Goal: Task Accomplishment & Management: Manage account settings

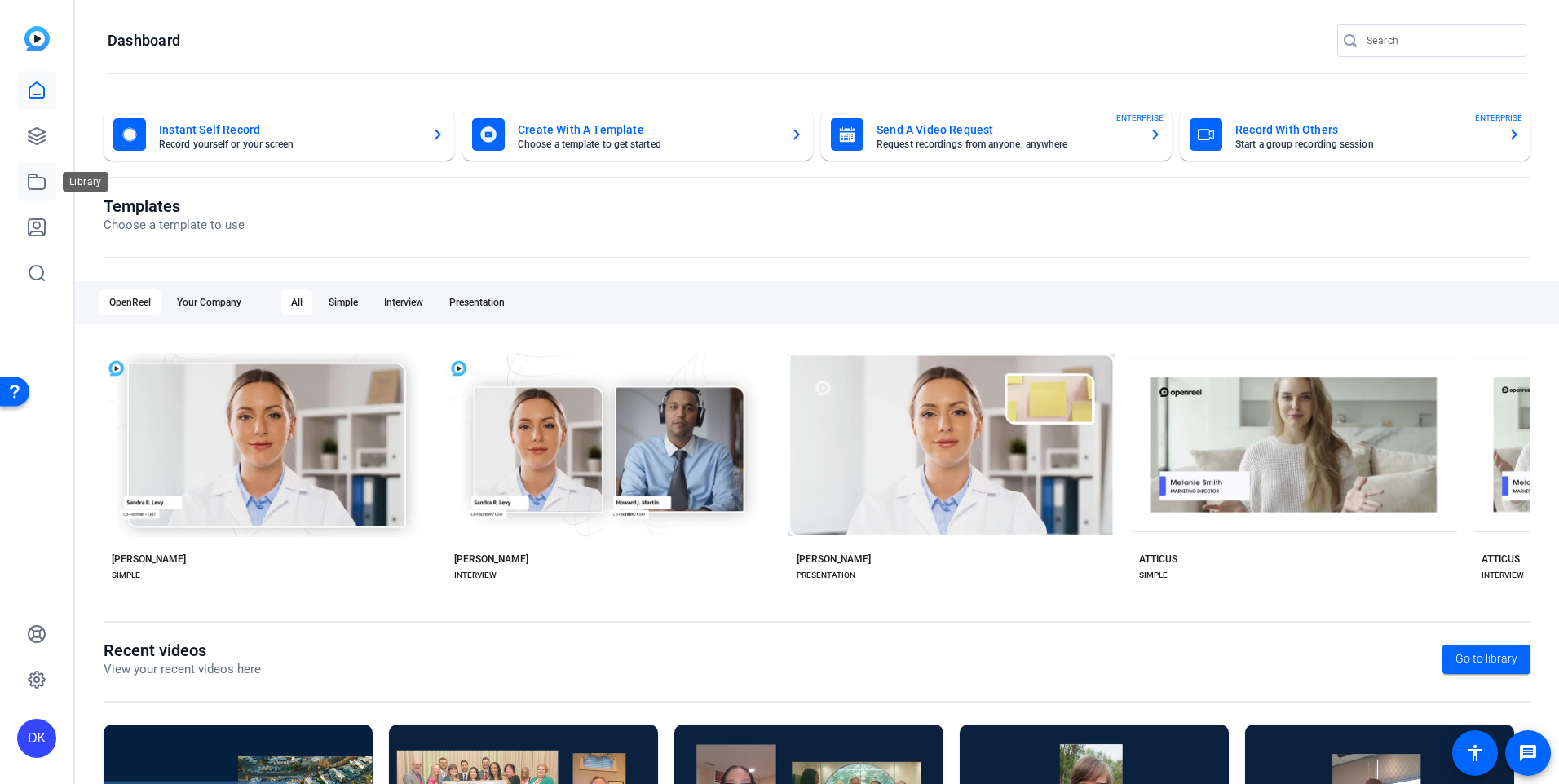
click at [29, 181] on icon at bounding box center [37, 181] width 16 height 15
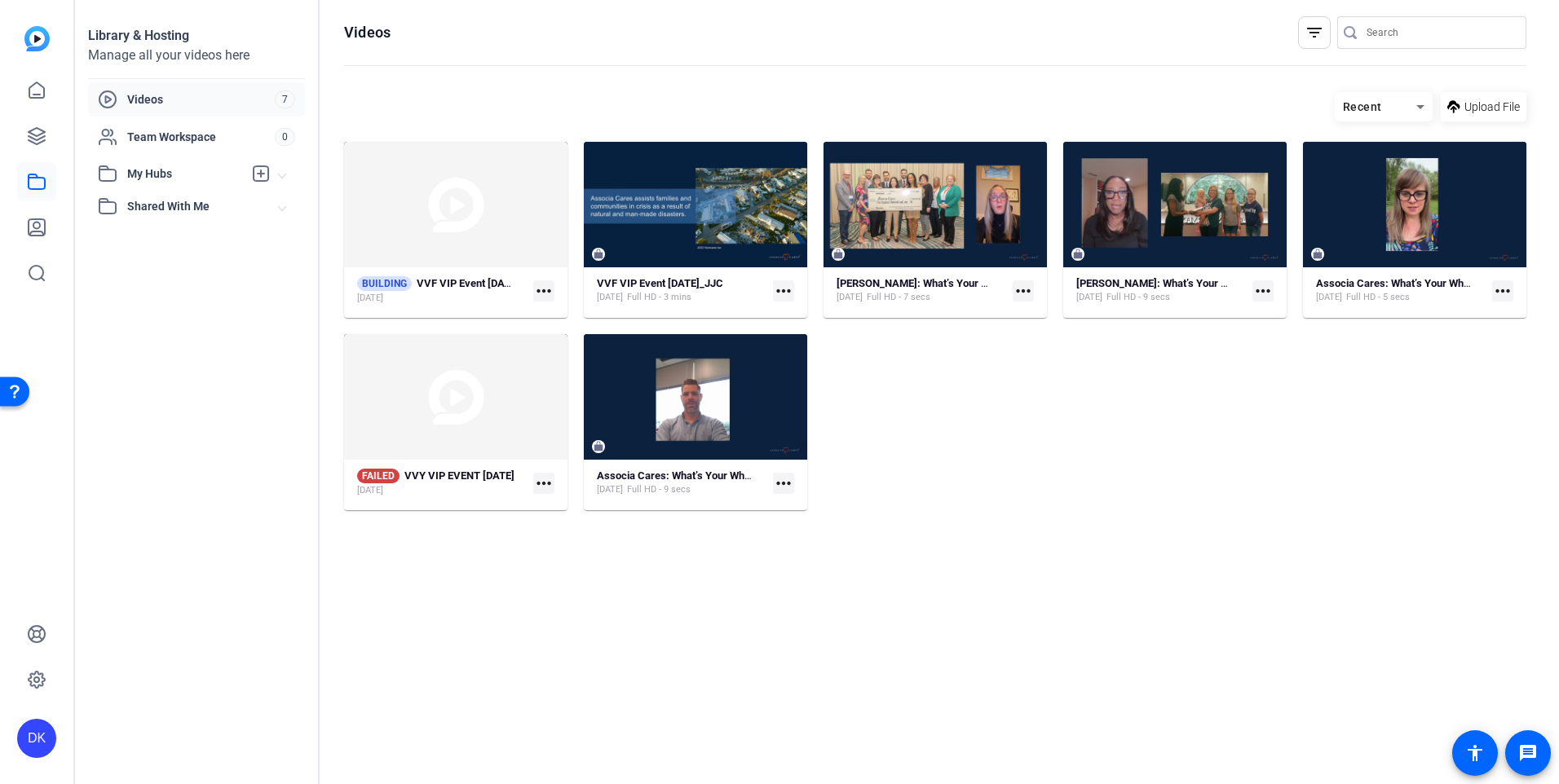
click at [538, 293] on mat-icon "more_horiz" at bounding box center [543, 290] width 21 height 21
click at [496, 494] on div at bounding box center [780, 392] width 1559 height 784
click at [550, 480] on mat-icon "more_horiz" at bounding box center [543, 482] width 21 height 21
click at [517, 436] on div at bounding box center [780, 392] width 1559 height 784
click at [553, 481] on mat-icon "more_horiz" at bounding box center [543, 482] width 21 height 21
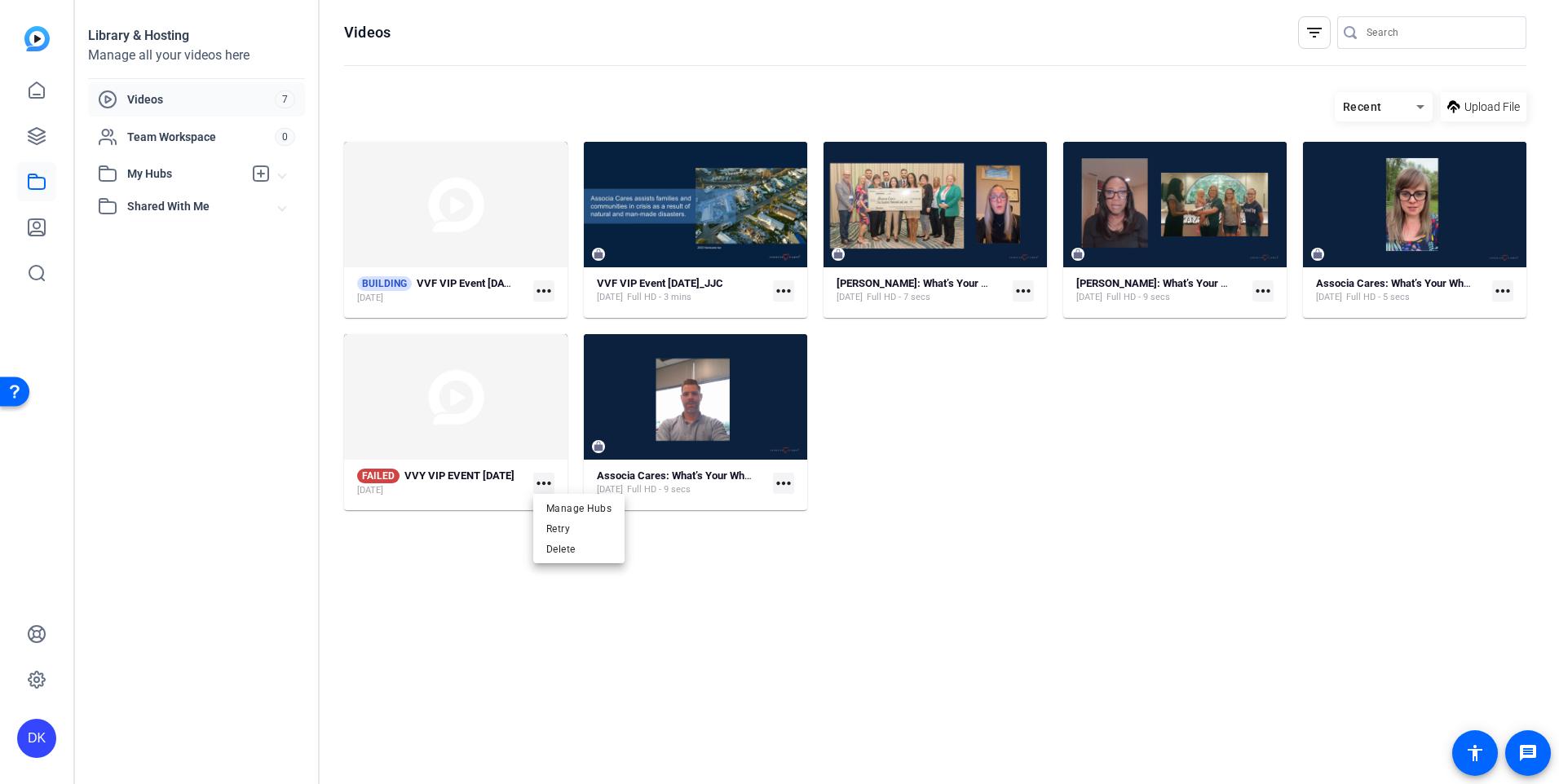
click at [540, 480] on div at bounding box center [780, 392] width 1559 height 784
click at [450, 473] on strong "VVY VIP EVENT August 25th" at bounding box center [460, 475] width 110 height 12
click at [543, 481] on mat-icon "more_horiz" at bounding box center [543, 482] width 21 height 21
click at [572, 548] on span "Delete" at bounding box center [578, 549] width 65 height 20
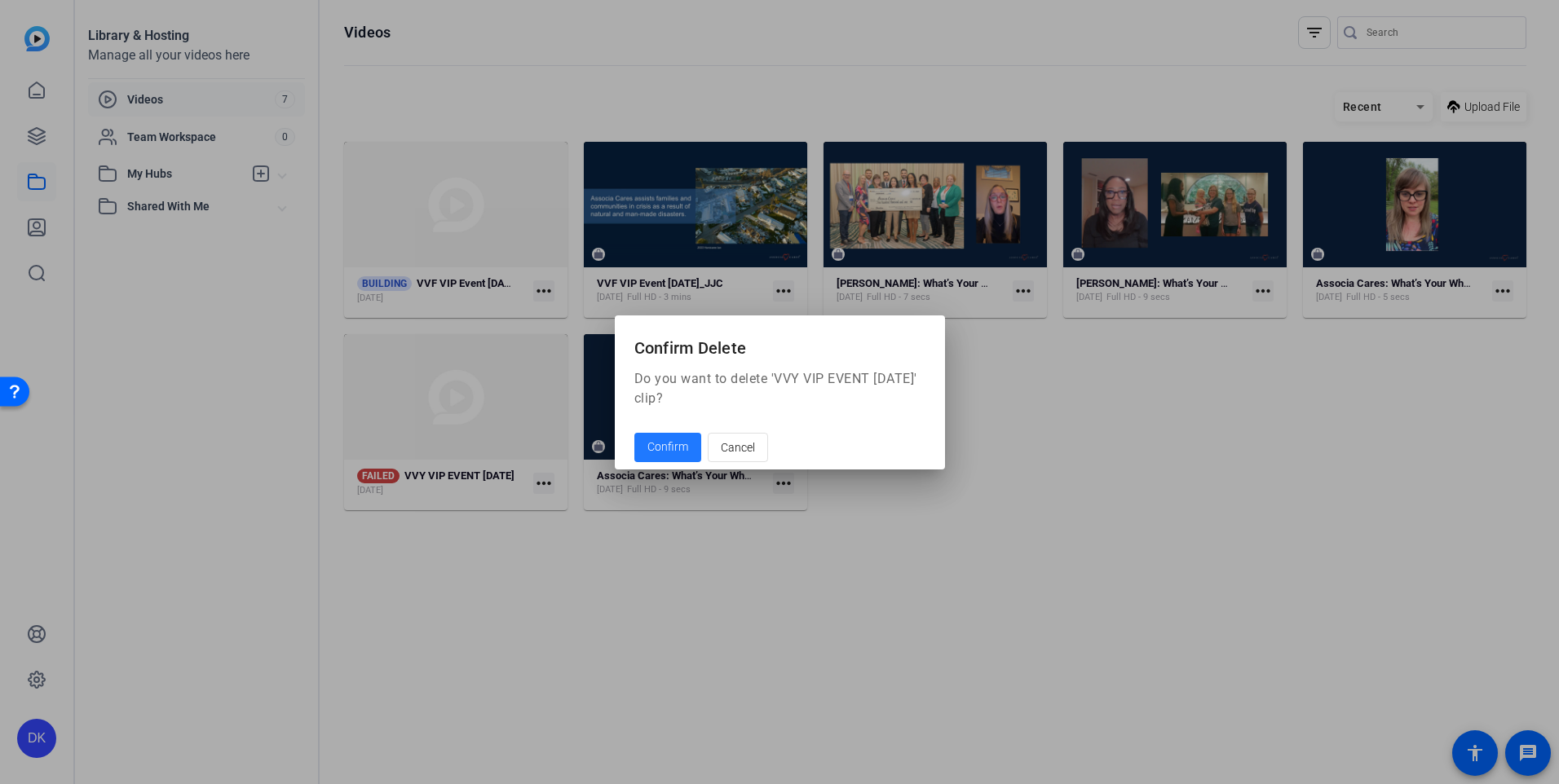
click at [661, 440] on span "Confirm" at bounding box center [667, 446] width 41 height 17
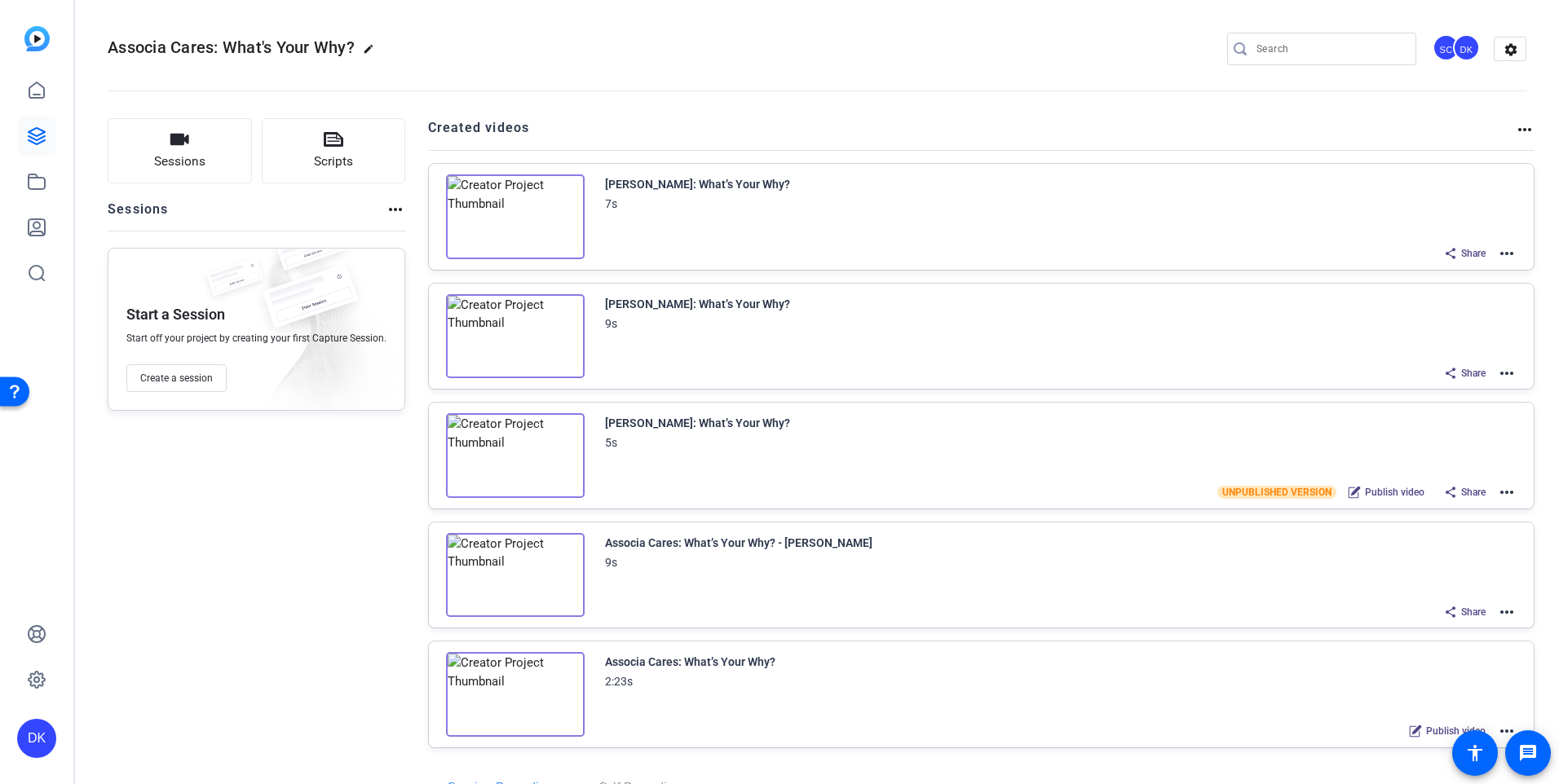
scroll to position [139, 0]
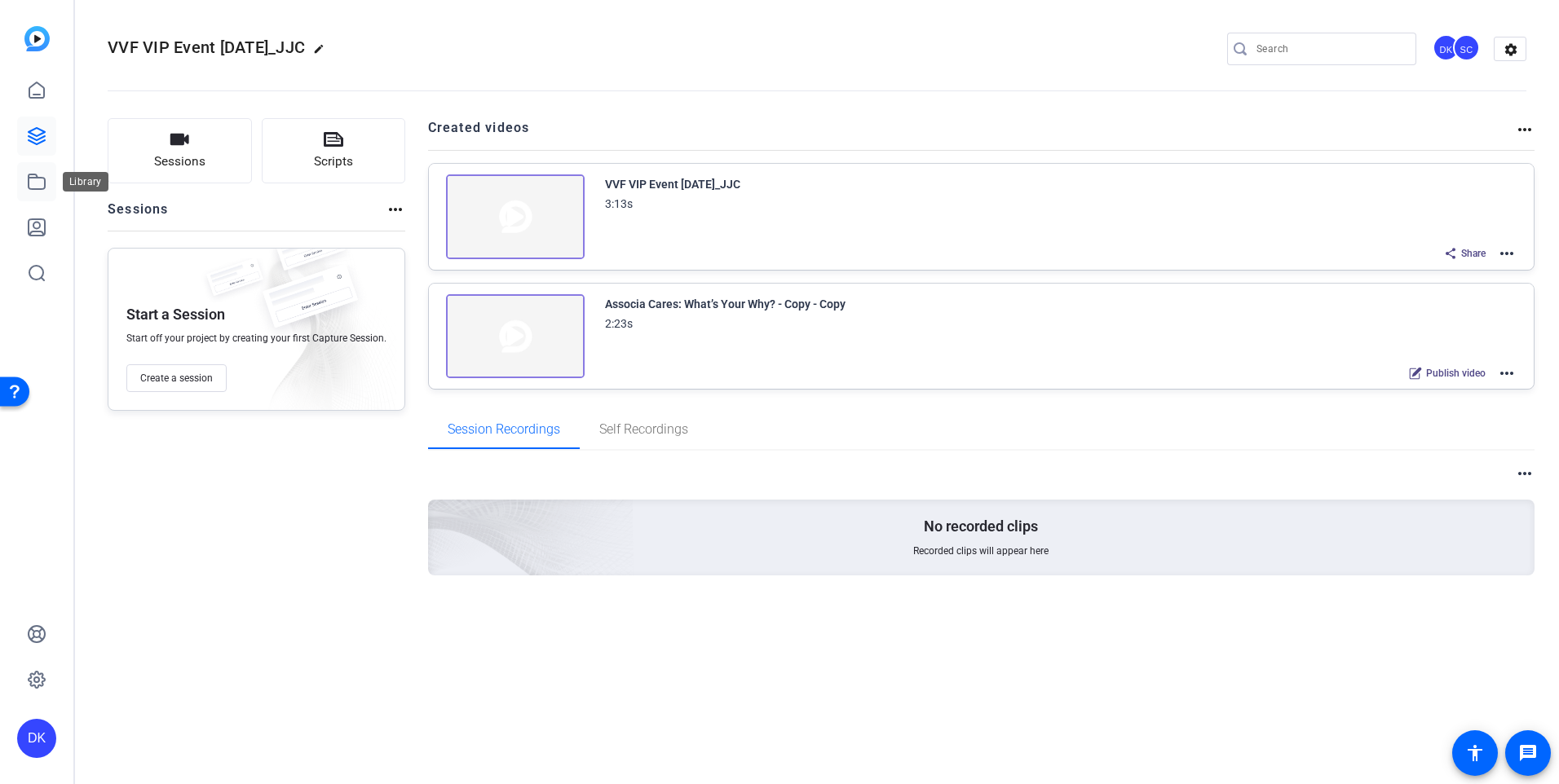
click at [35, 176] on icon at bounding box center [37, 181] width 16 height 15
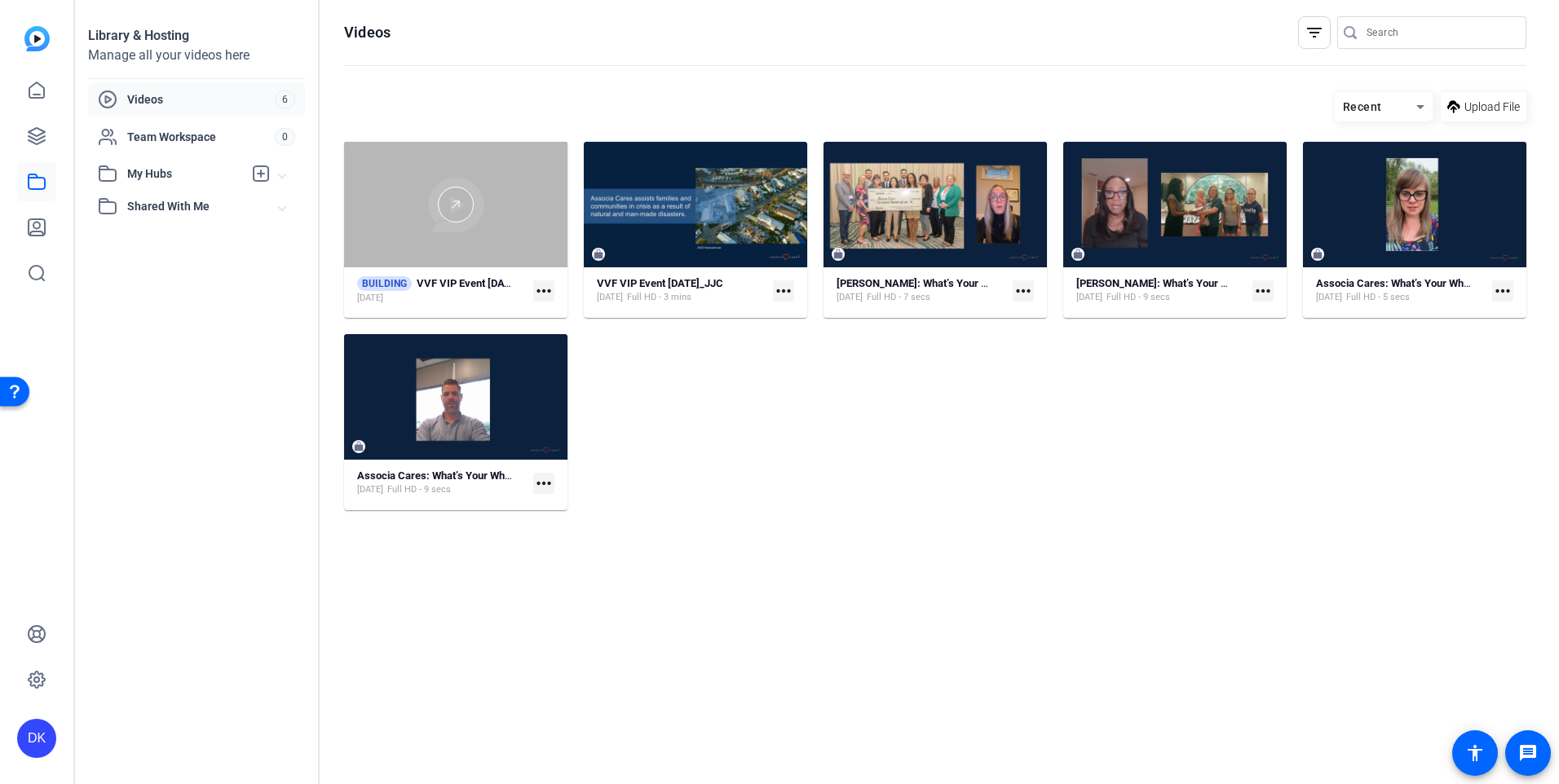
click at [486, 215] on div at bounding box center [456, 204] width 223 height 36
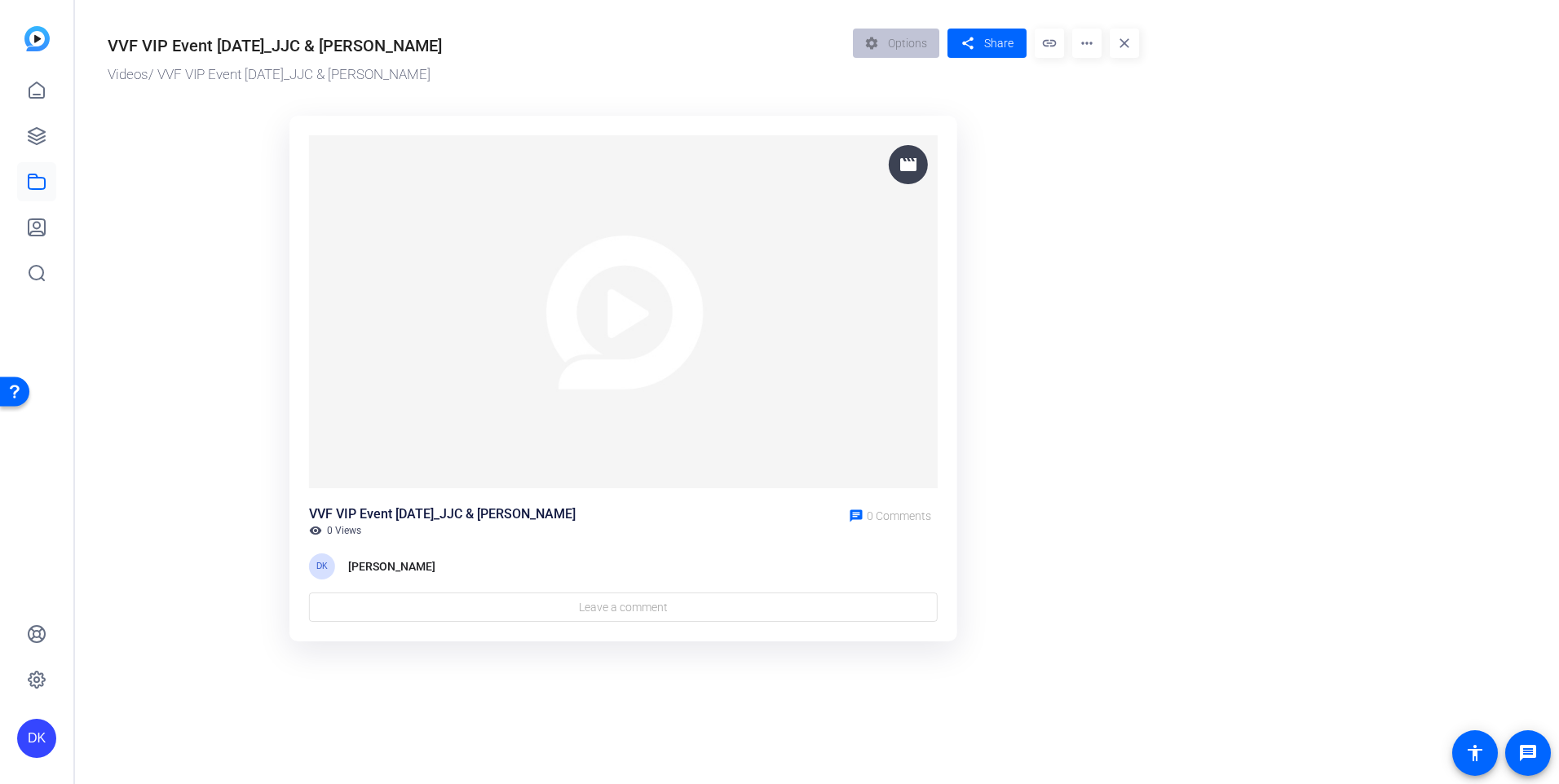
click at [1087, 56] on mat-icon "more_horiz" at bounding box center [1086, 43] width 29 height 29
click at [1331, 110] on div at bounding box center [780, 392] width 1559 height 784
click at [39, 131] on icon at bounding box center [37, 136] width 20 height 20
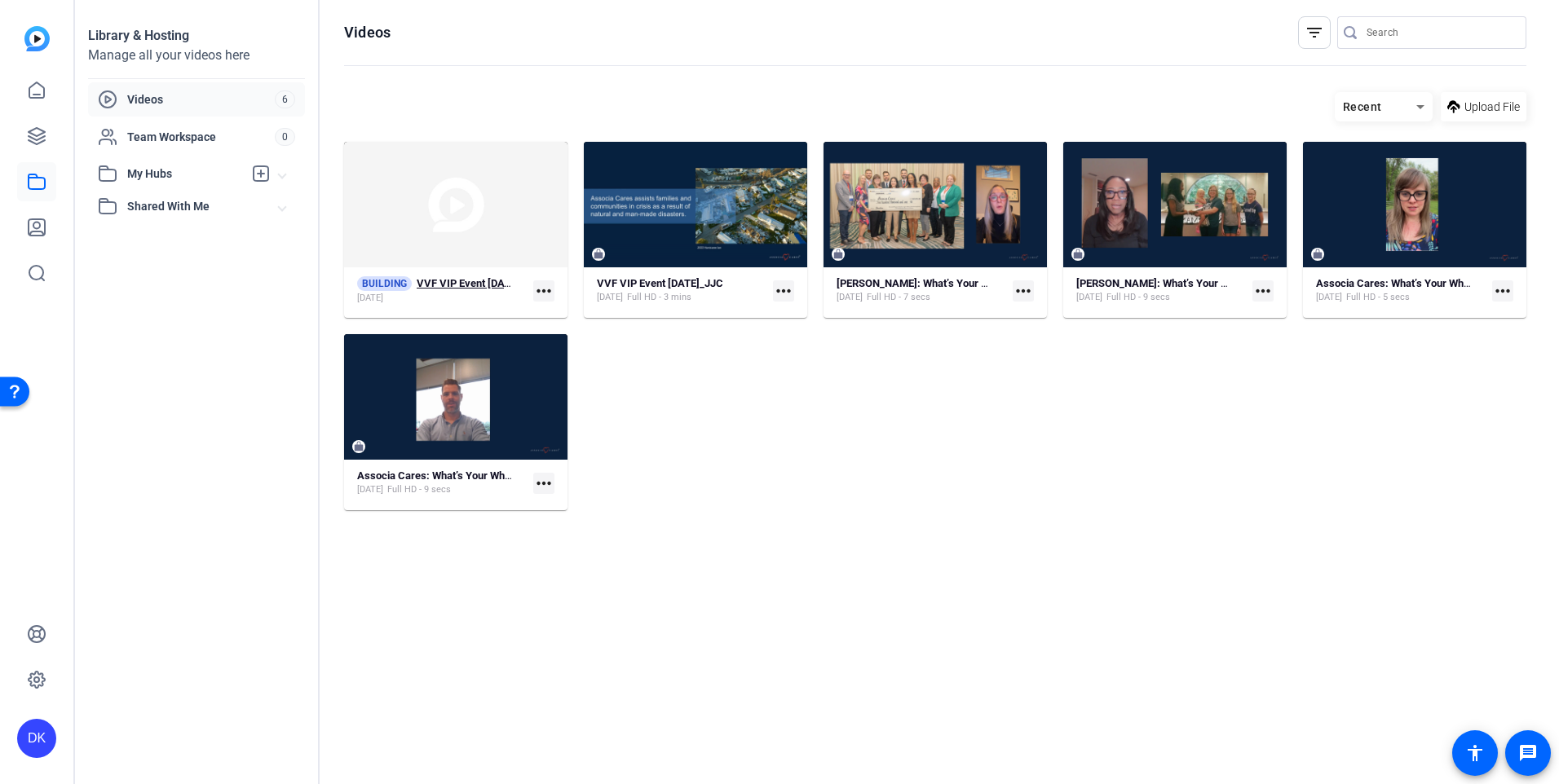
click at [424, 284] on strong "VVF VIP Event [DATE]_JJC & [PERSON_NAME]" at bounding box center [526, 283] width 219 height 12
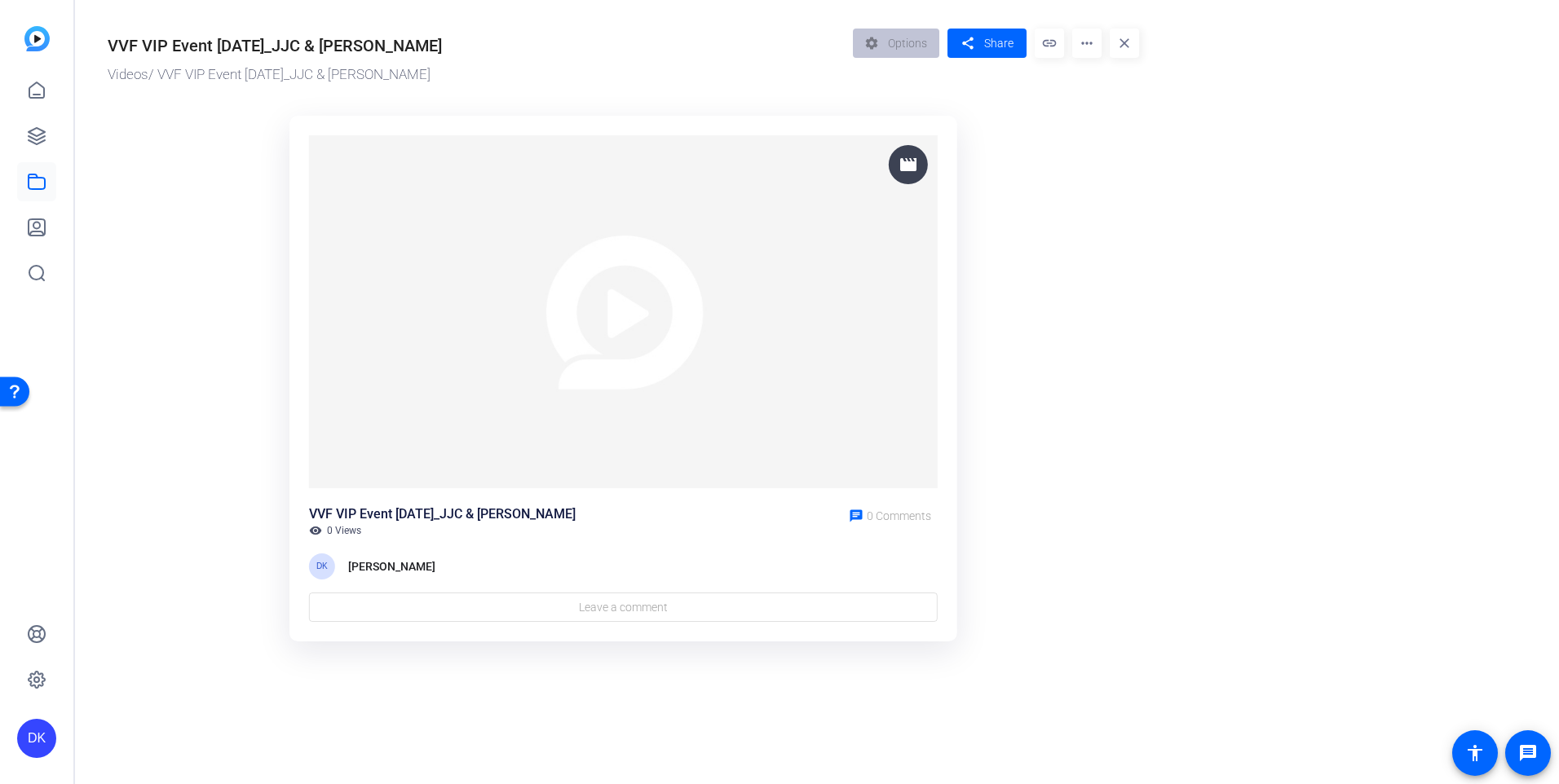
click at [1082, 52] on mat-icon "more_horiz" at bounding box center [1086, 43] width 29 height 29
click at [1091, 74] on span "Analytics" at bounding box center [1118, 73] width 68 height 20
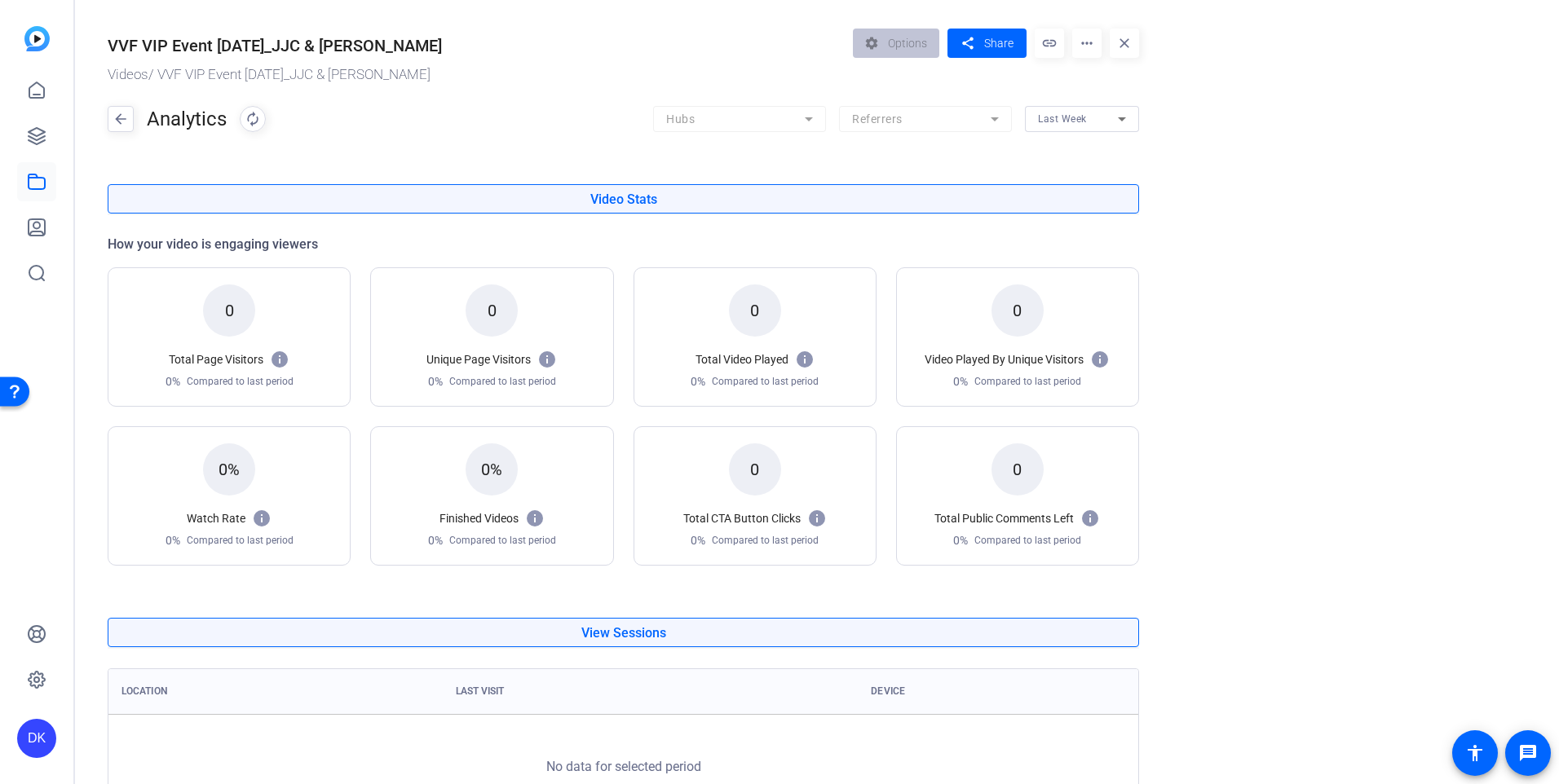
click at [1079, 47] on mat-icon "more_horiz" at bounding box center [1086, 43] width 29 height 29
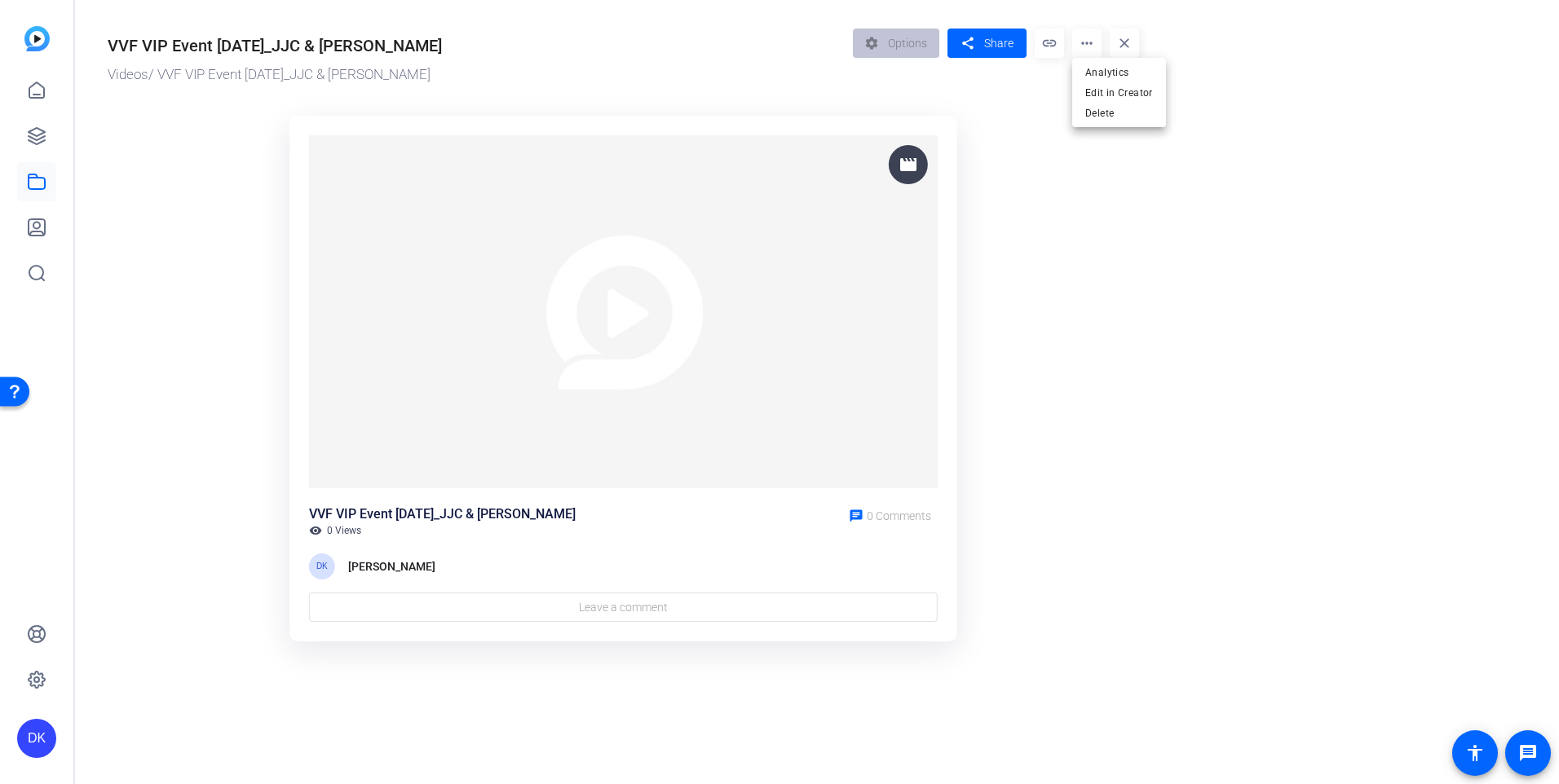
click at [39, 145] on div at bounding box center [780, 392] width 1559 height 784
click at [39, 145] on link at bounding box center [36, 135] width 39 height 39
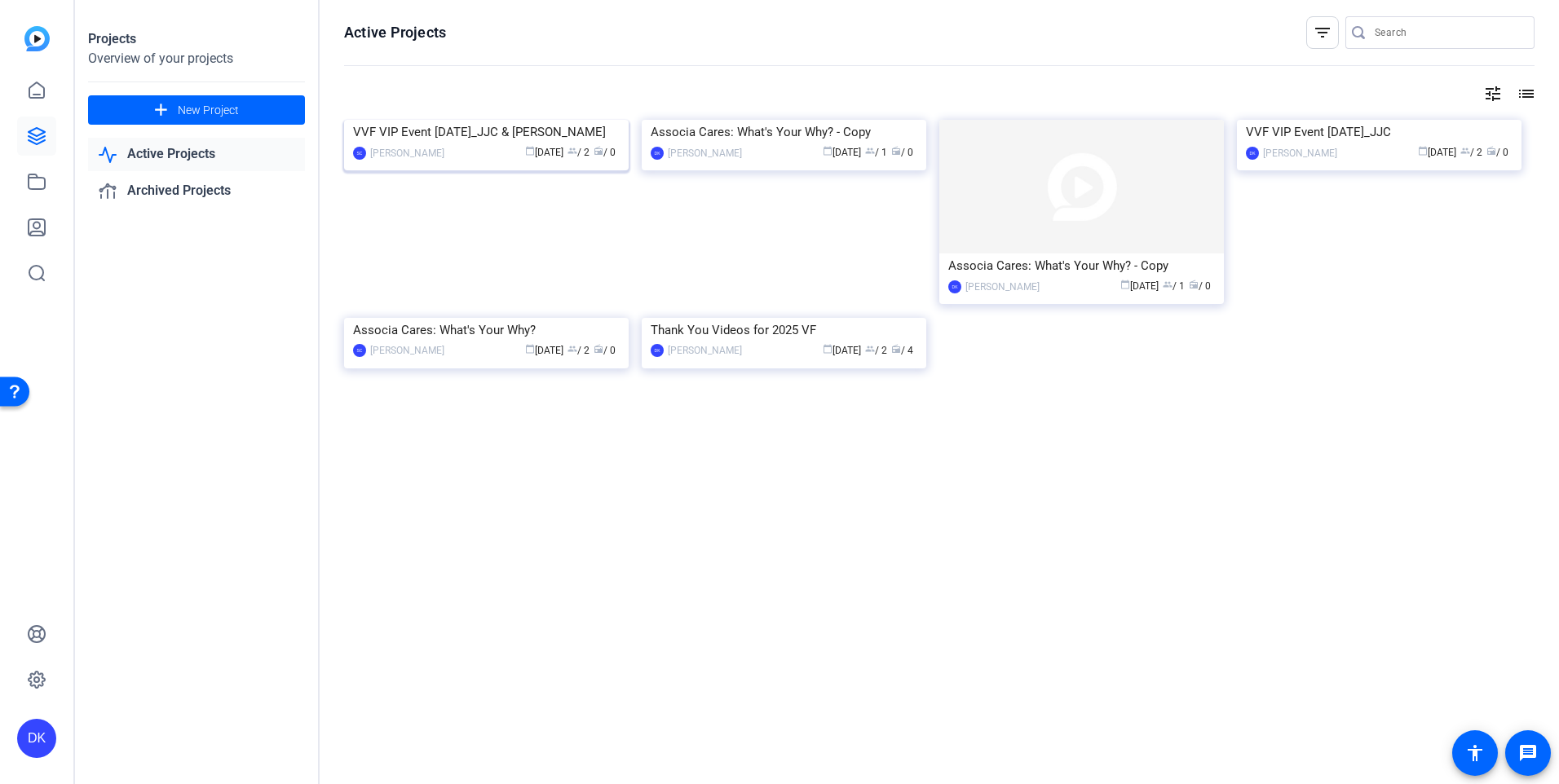
click at [440, 144] on div "VVF VIP Event [DATE]_JJC & [PERSON_NAME]" at bounding box center [485, 131] width 266 height 25
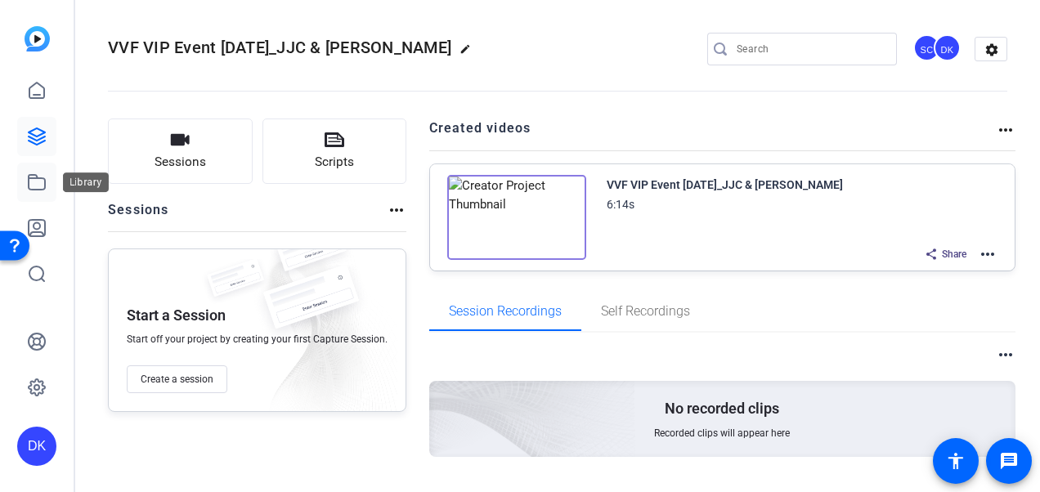
click at [40, 173] on icon at bounding box center [37, 183] width 20 height 20
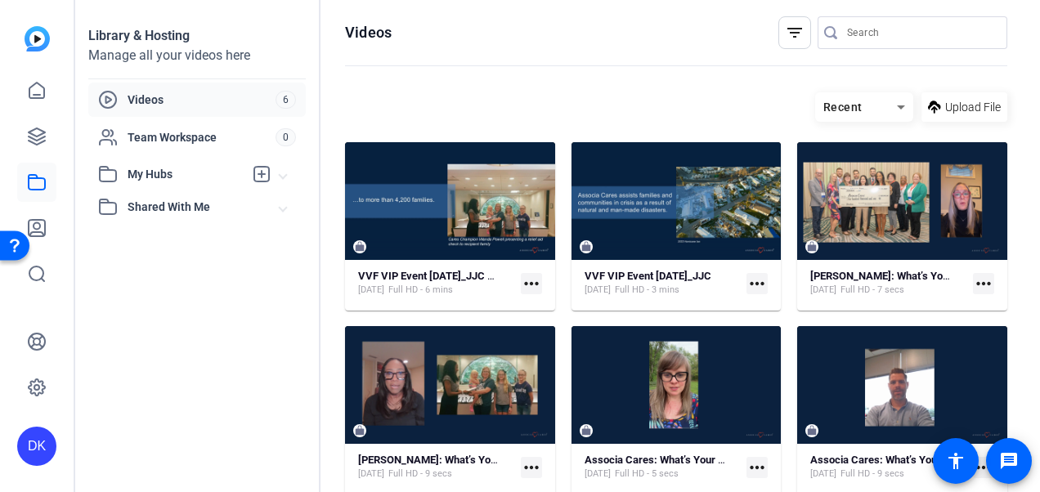
click at [479, 79] on openreel-divider-bar at bounding box center [676, 66] width 662 height 35
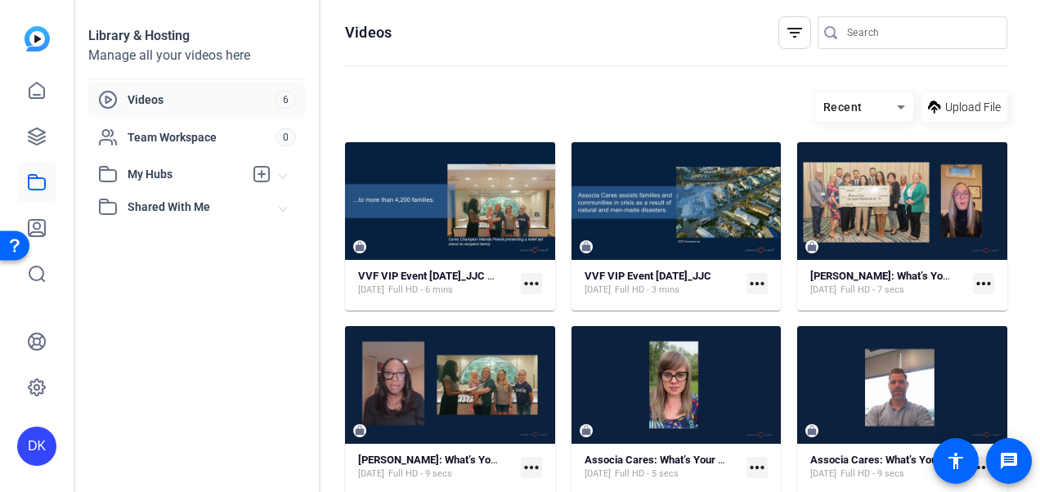
click at [479, 79] on openreel-divider-bar at bounding box center [676, 66] width 662 height 35
